Goal: Submit feedback/report problem

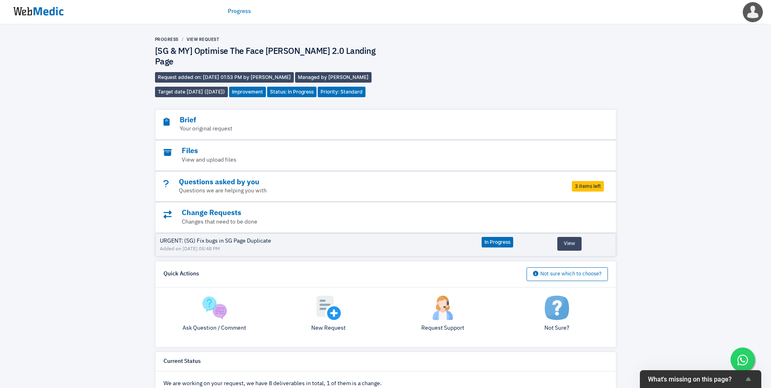
scroll to position [273, 0]
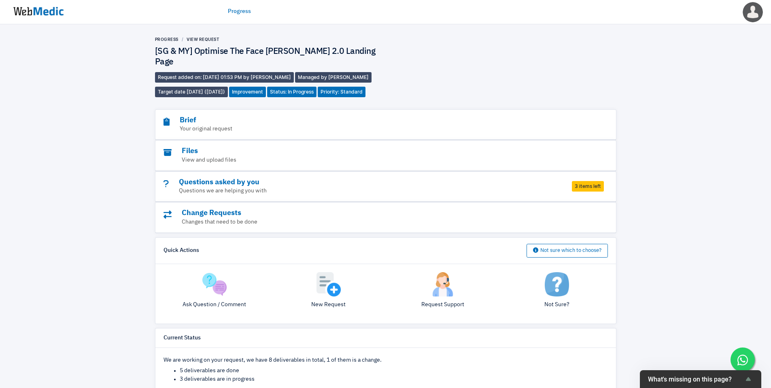
click at [51, 11] on img at bounding box center [38, 11] width 61 height 25
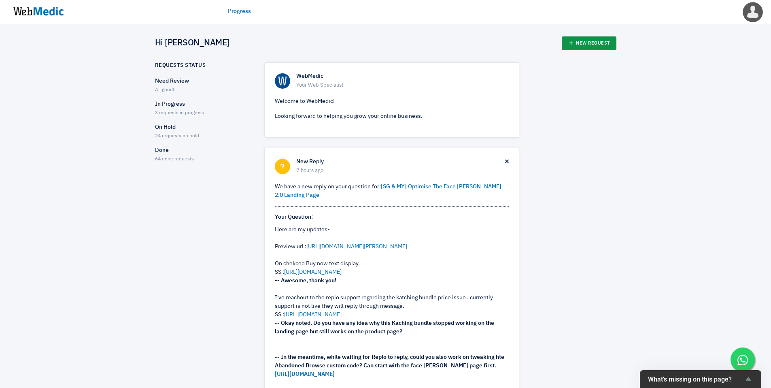
click at [592, 40] on link "New Request" at bounding box center [589, 43] width 55 height 14
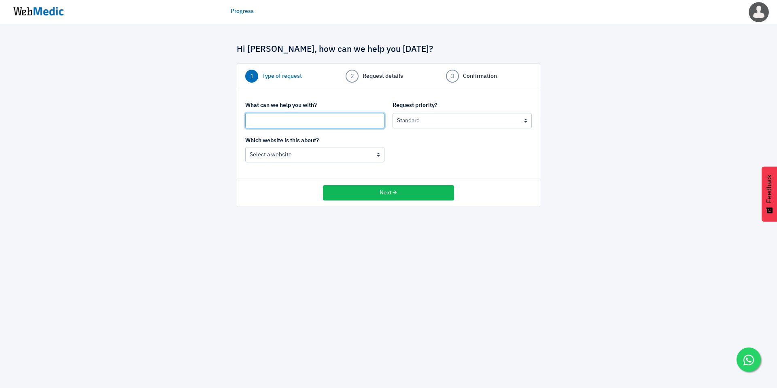
click at [306, 121] on input "text" at bounding box center [314, 120] width 139 height 15
type input "(MY/SG) Uncrop Sticky Header"
click at [468, 125] on select "Urgent: this is a mission critical issue High: this needs to be prioritized bef…" at bounding box center [462, 120] width 139 height 15
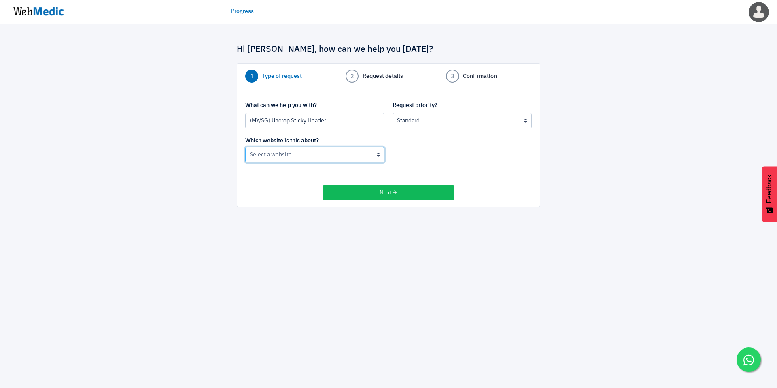
click at [359, 156] on select "Nateskin (MY) Nateskin (Global)" at bounding box center [314, 154] width 139 height 15
select select "185"
click at [245, 147] on select "Nateskin (MY) Nateskin (Global)" at bounding box center [314, 154] width 139 height 15
click at [409, 197] on button "Next" at bounding box center [388, 192] width 131 height 15
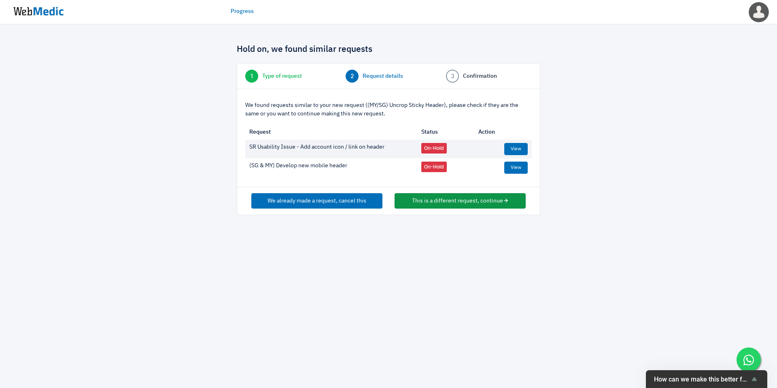
click at [440, 201] on button "This is a different request, continue" at bounding box center [460, 200] width 131 height 15
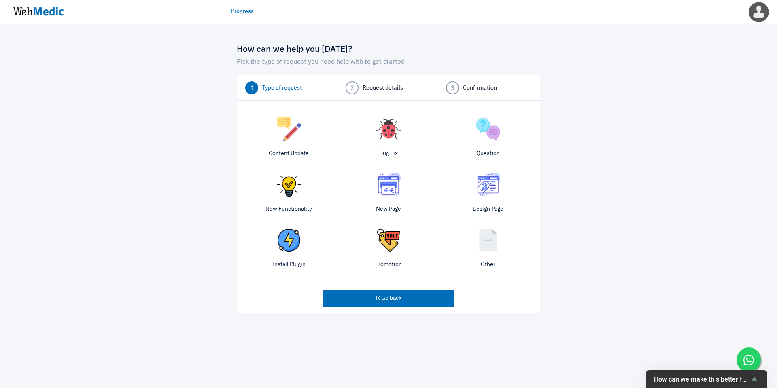
click at [396, 131] on img at bounding box center [388, 129] width 24 height 24
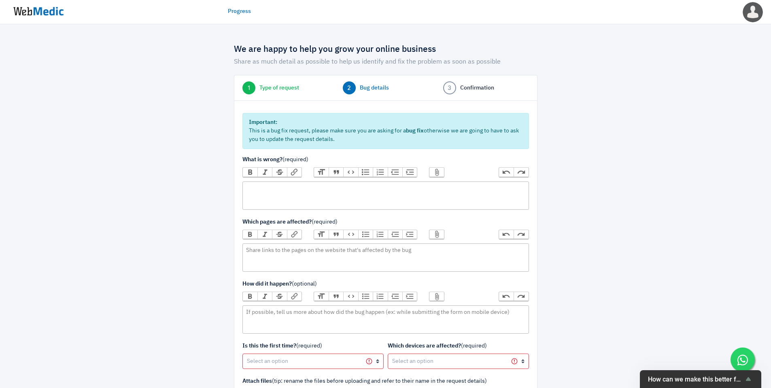
click at [345, 196] on trix-editor at bounding box center [385, 195] width 287 height 28
type trix-editor "<div>Our sticky header gets cropped on mobile when scrolling down.</div>"
click at [358, 259] on trix-editor at bounding box center [385, 257] width 287 height 28
type trix-editor "<div>All pages - Mobile</div>"
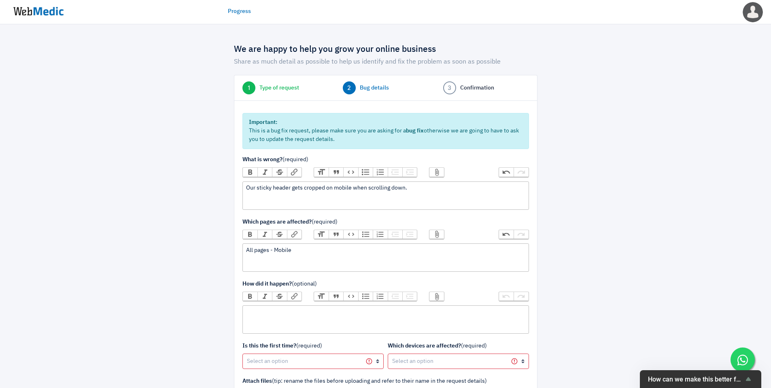
click at [374, 319] on trix-editor at bounding box center [385, 319] width 287 height 28
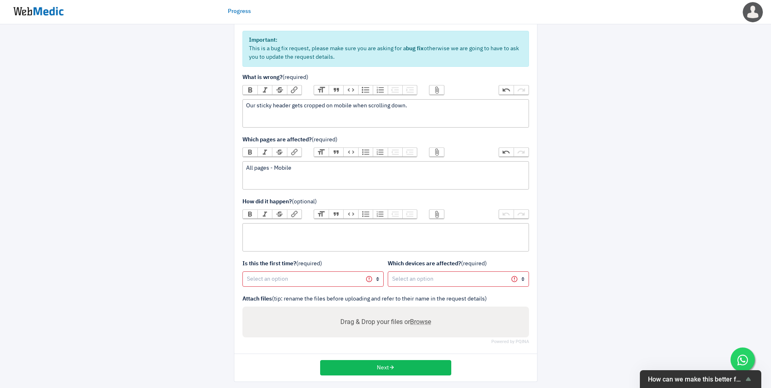
scroll to position [88, 0]
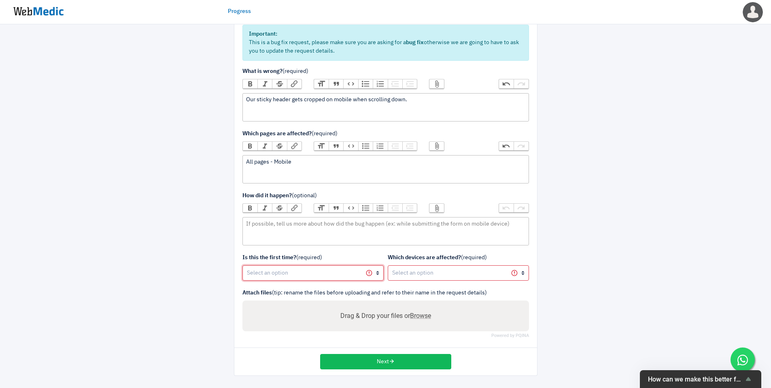
click at [343, 272] on select "Yes, first time No, happened before" at bounding box center [312, 272] width 141 height 15
click at [242, 265] on select "Yes, first time No, happened before" at bounding box center [312, 272] width 141 height 15
click at [355, 276] on select "Yes, first time No, happened before" at bounding box center [312, 272] width 141 height 15
click at [242, 265] on select "Yes, first time No, happened before" at bounding box center [312, 272] width 141 height 15
click at [355, 272] on select "Yes, first time No, happened before" at bounding box center [312, 272] width 141 height 15
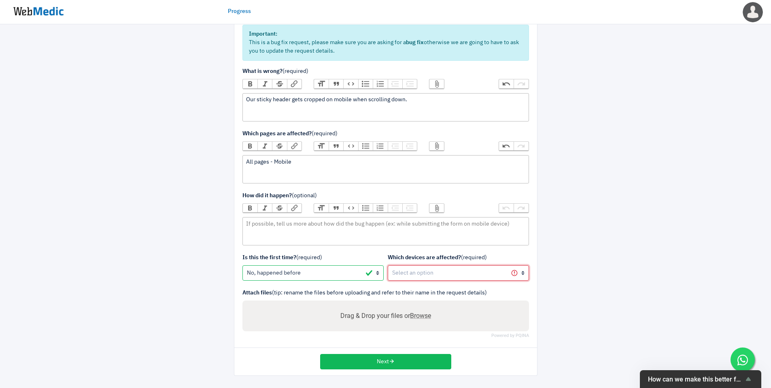
click at [437, 275] on select "All devices / not sure Mobile (iOS) Mobile (Android) Tablet (iOS) Tablet (Andro…" at bounding box center [458, 272] width 141 height 15
click at [355, 272] on select "Yes, first time No, happened before" at bounding box center [312, 272] width 141 height 15
select select "1"
click at [242, 265] on select "Yes, first time No, happened before" at bounding box center [312, 272] width 141 height 15
click at [418, 273] on select "All devices / not sure Mobile (iOS) Mobile (Android) Tablet (iOS) Tablet (Andro…" at bounding box center [458, 272] width 141 height 15
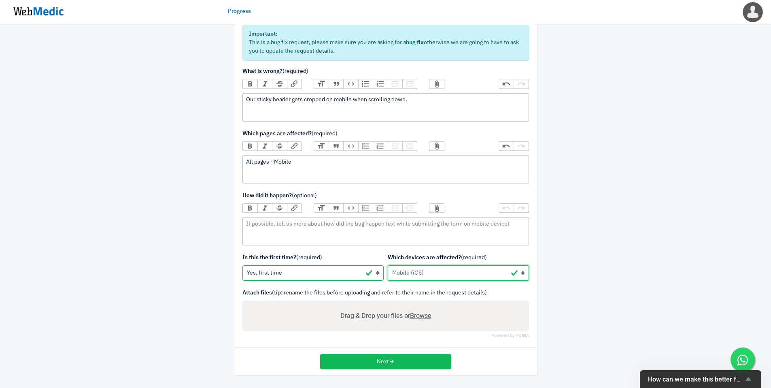
click at [388, 265] on select "All devices / not sure Mobile (iOS) Mobile (Android) Tablet (iOS) Tablet (Andro…" at bounding box center [458, 272] width 141 height 15
click at [424, 275] on select "All devices / not sure Mobile (iOS) Mobile (Android) Tablet (iOS) Tablet (Andro…" at bounding box center [458, 272] width 141 height 15
select select "3"
click at [388, 265] on select "All devices / not sure Mobile (iOS) Mobile (Android) Tablet (iOS) Tablet (Andro…" at bounding box center [458, 272] width 141 height 15
click at [422, 313] on span "Browse" at bounding box center [420, 316] width 21 height 8
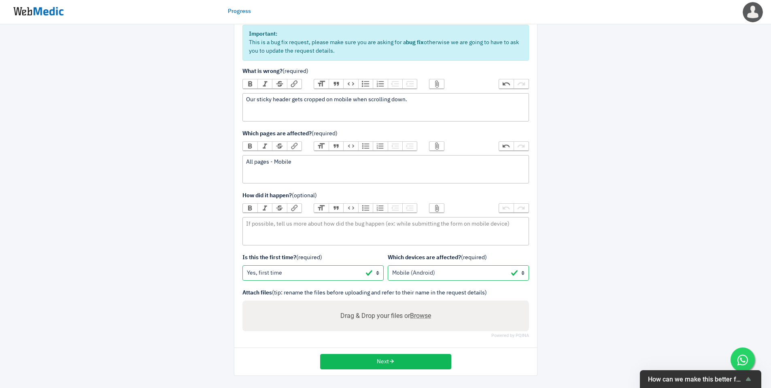
click at [422, 313] on input "Drag & Drop your files or Browse" at bounding box center [386, 317] width 274 height 10
type input "C:\fakepath\WhatsApp Image 2025-10-02 at 12.41.01.jpeg"
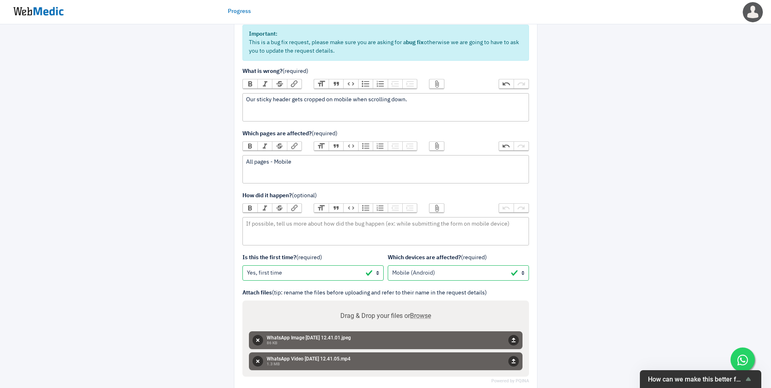
scroll to position [134, 0]
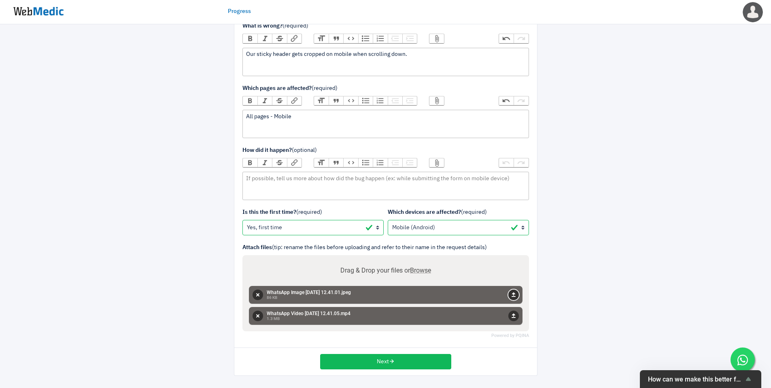
click at [513, 295] on button "Upload" at bounding box center [513, 294] width 11 height 11
click at [512, 313] on button "Upload" at bounding box center [513, 315] width 11 height 11
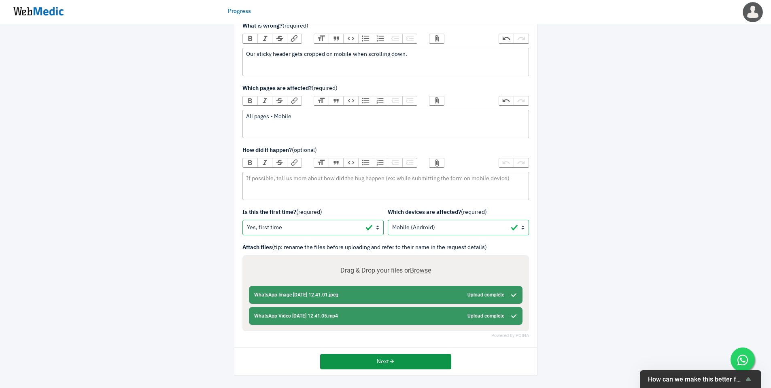
click at [434, 365] on button "Next" at bounding box center [385, 361] width 131 height 15
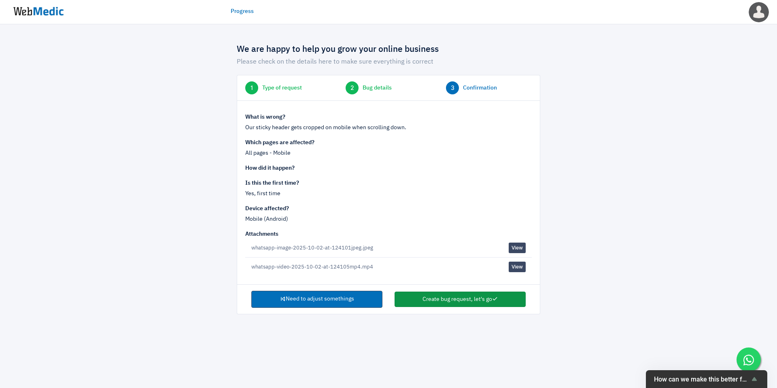
click at [447, 299] on button "Create bug request, let's go" at bounding box center [460, 298] width 131 height 15
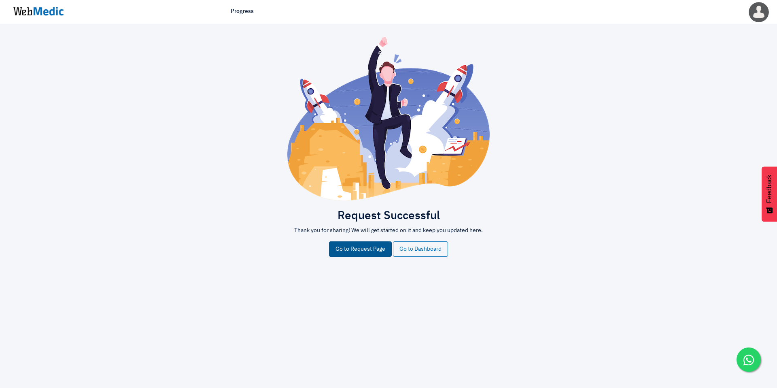
click at [379, 248] on link "Go to Request Page" at bounding box center [360, 248] width 63 height 15
click at [434, 251] on link "Go to Dashboard" at bounding box center [420, 248] width 55 height 15
